Goal: Information Seeking & Learning: Learn about a topic

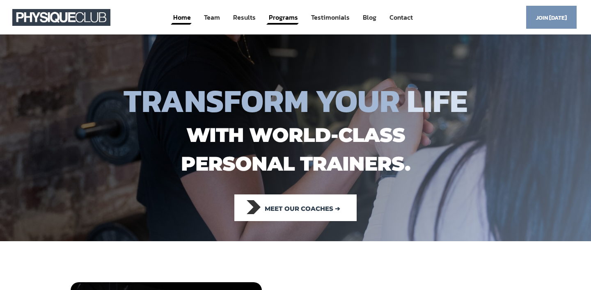
click at [273, 20] on link "Programs" at bounding box center [283, 17] width 31 height 15
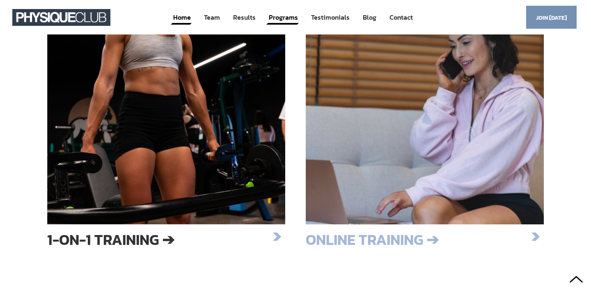
scroll to position [1306, 0]
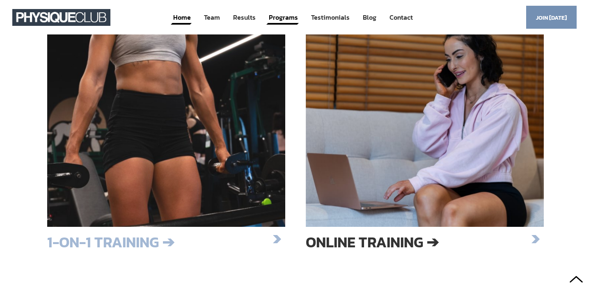
click at [140, 240] on h3 "1-on-1 Training ➔" at bounding box center [158, 242] width 222 height 14
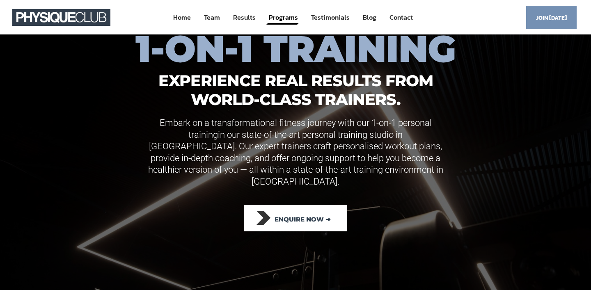
click at [284, 19] on link "Programs" at bounding box center [283, 17] width 31 height 15
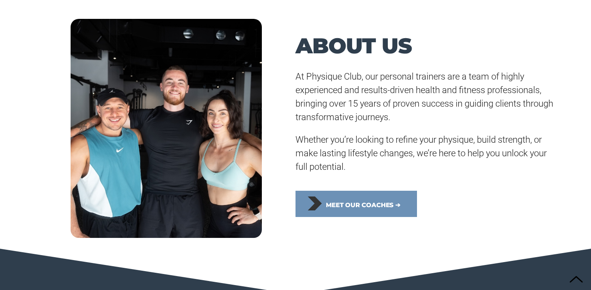
scroll to position [256, 0]
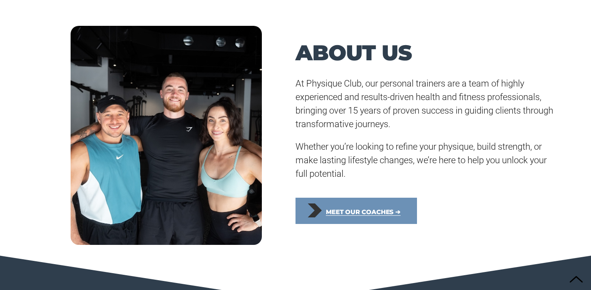
click at [383, 215] on span "Meet our coaches ➔" at bounding box center [363, 212] width 75 height 18
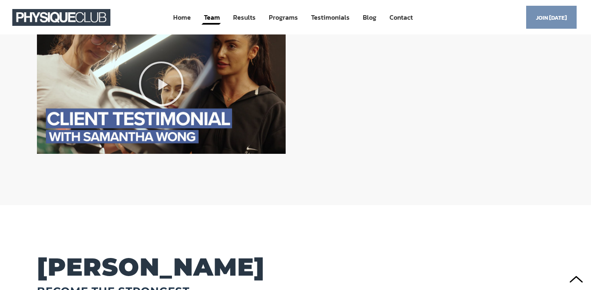
scroll to position [2105, 0]
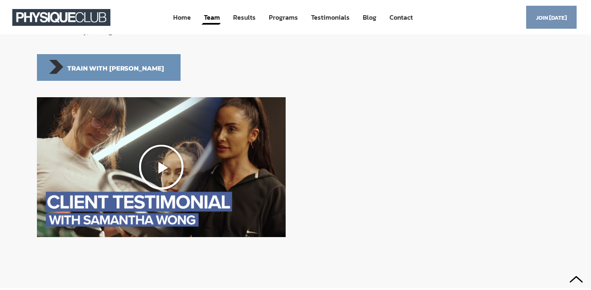
click at [157, 185] on icon "Play Video" at bounding box center [161, 167] width 47 height 47
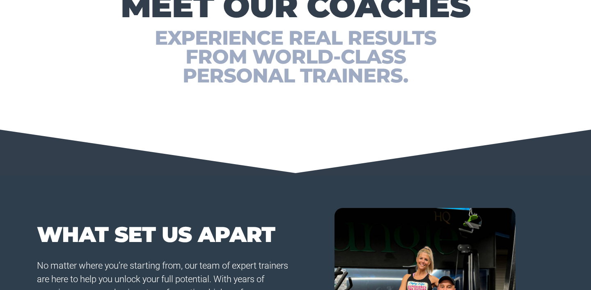
scroll to position [0, 0]
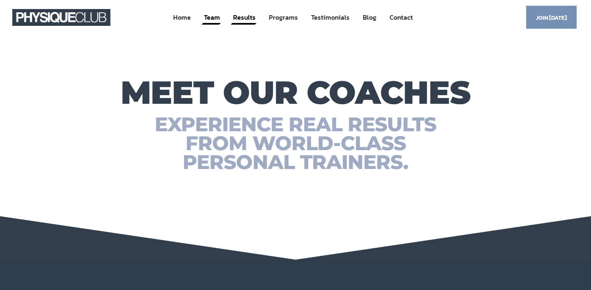
click at [245, 14] on link "Results" at bounding box center [244, 17] width 24 height 15
